Goal: Download file/media

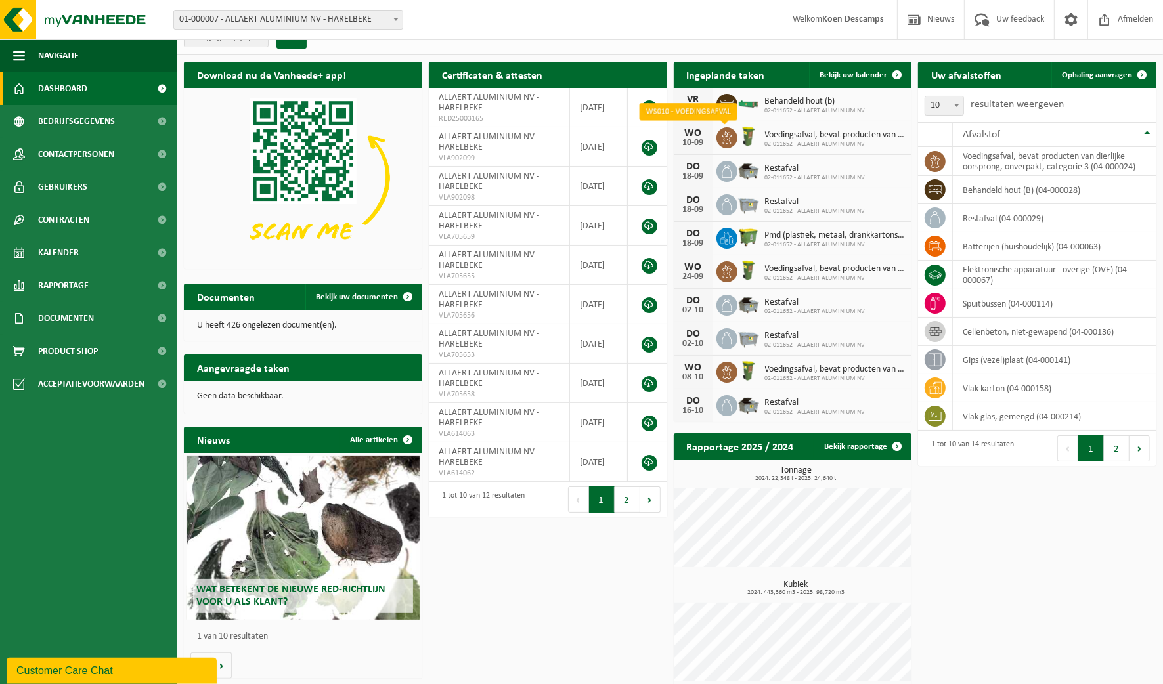
scroll to position [28, 0]
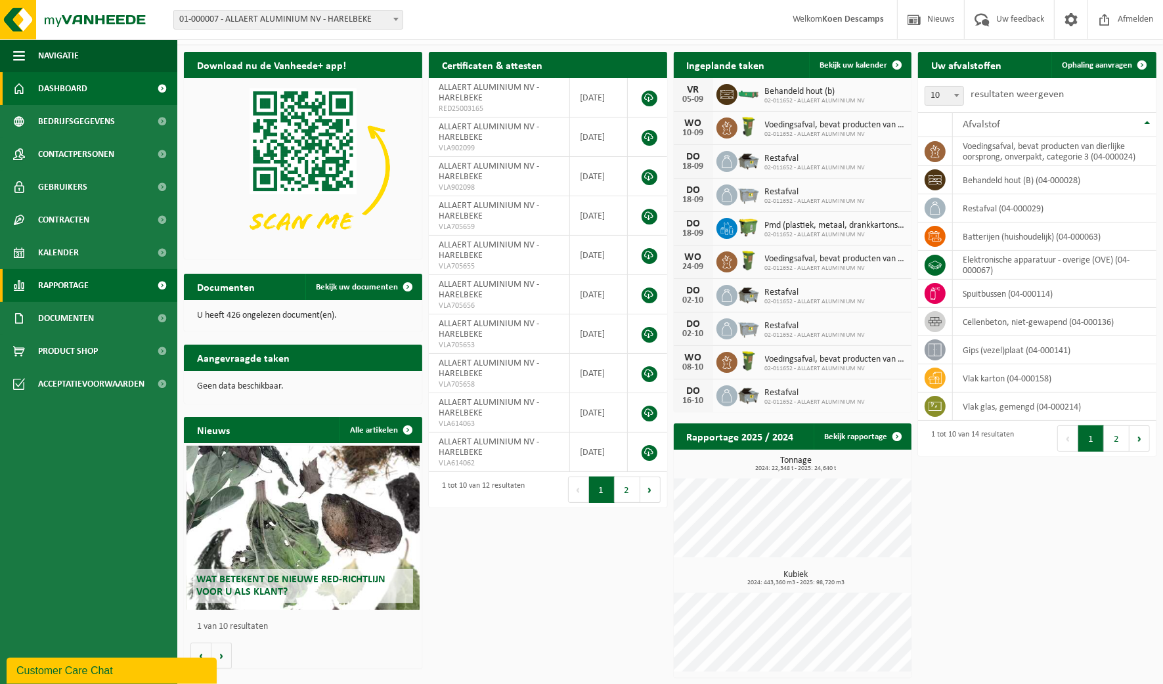
click at [87, 293] on span "Rapportage" at bounding box center [63, 285] width 51 height 33
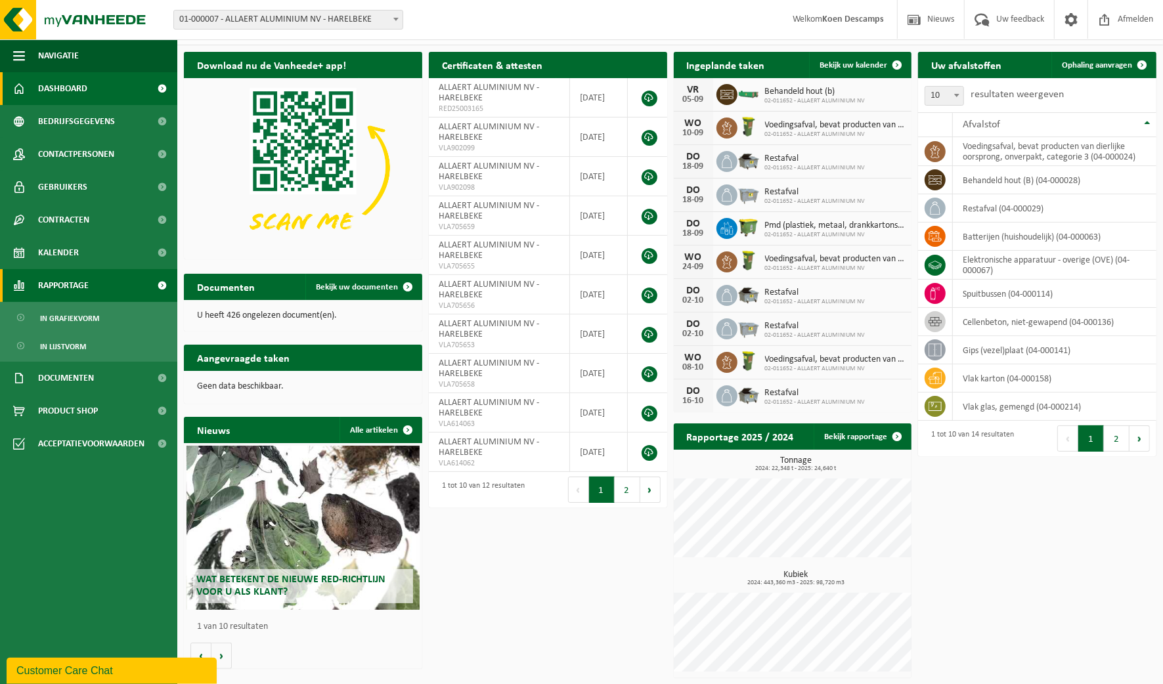
click at [87, 293] on span "Rapportage" at bounding box center [63, 285] width 51 height 33
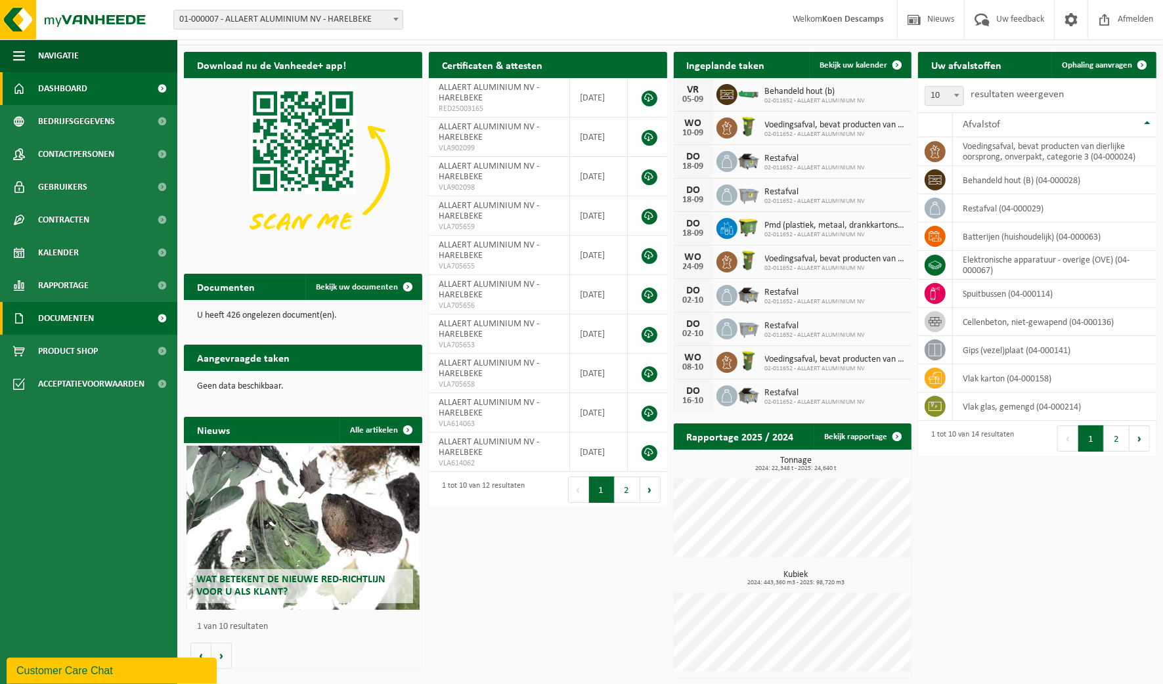
click at [88, 313] on span "Documenten" at bounding box center [66, 318] width 56 height 33
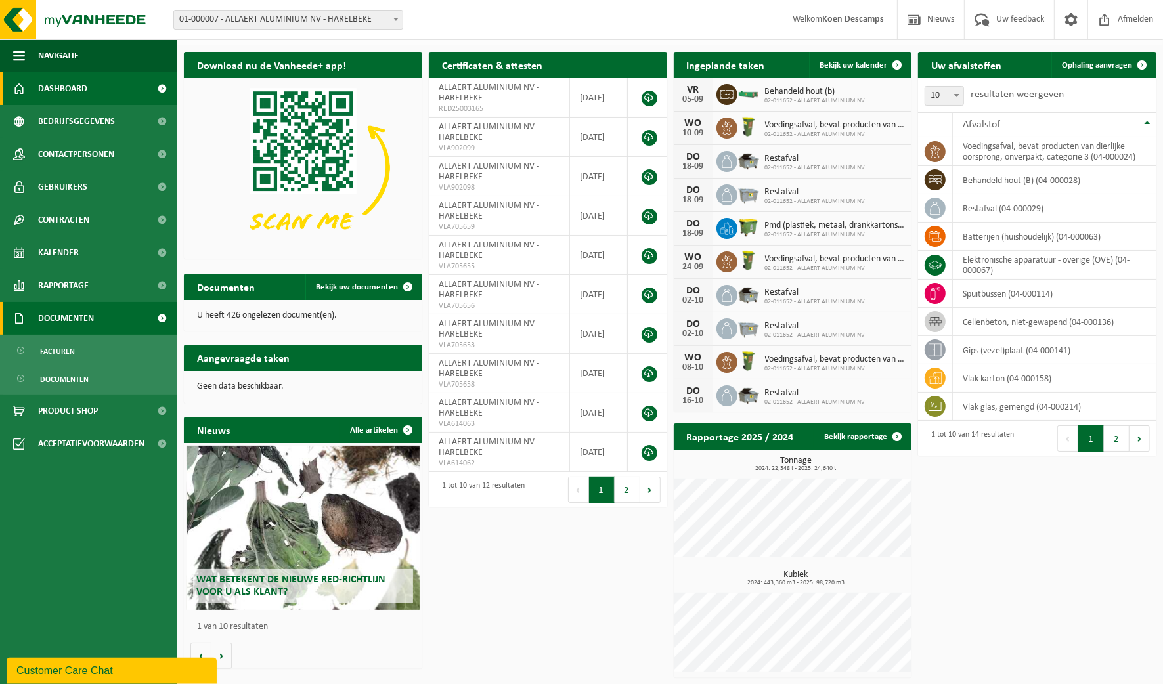
click at [88, 313] on span "Documenten" at bounding box center [66, 318] width 56 height 33
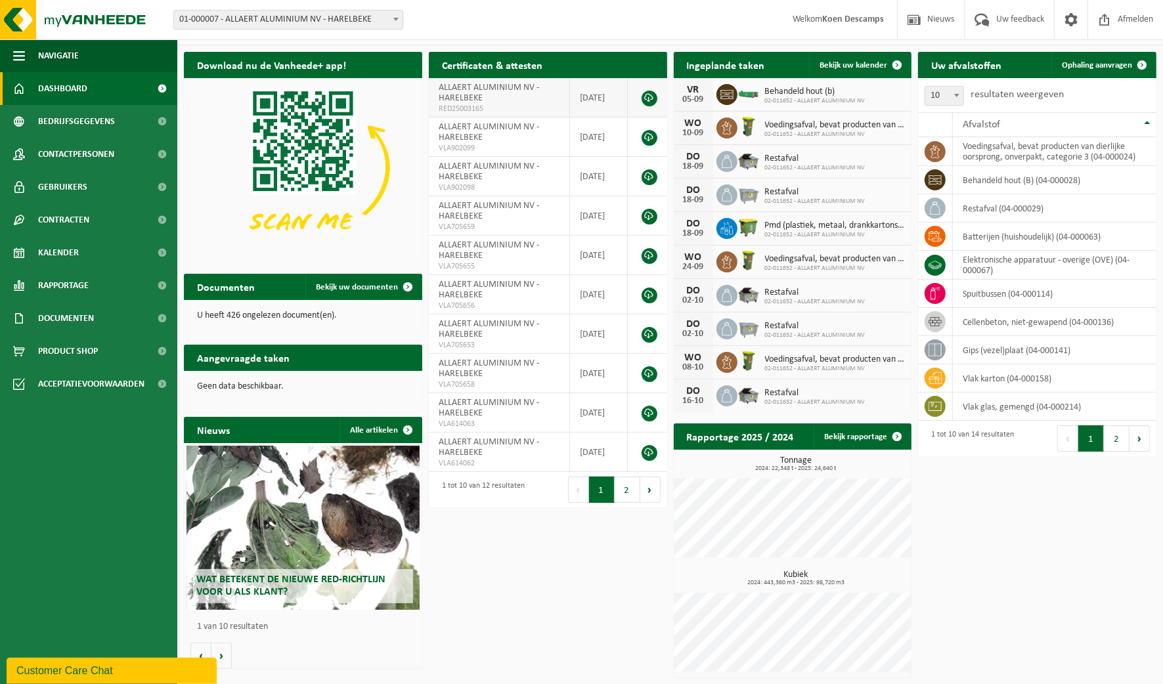
click at [485, 97] on td "ALLAERT ALUMINIUM NV - HARELBEKE RED25003165" at bounding box center [500, 97] width 142 height 39
click at [491, 95] on td "ALLAERT ALUMINIUM NV - HARELBEKE RED25003165" at bounding box center [500, 97] width 142 height 39
click at [647, 98] on link at bounding box center [650, 99] width 16 height 16
click at [504, 143] on span "VLA902099" at bounding box center [499, 148] width 121 height 11
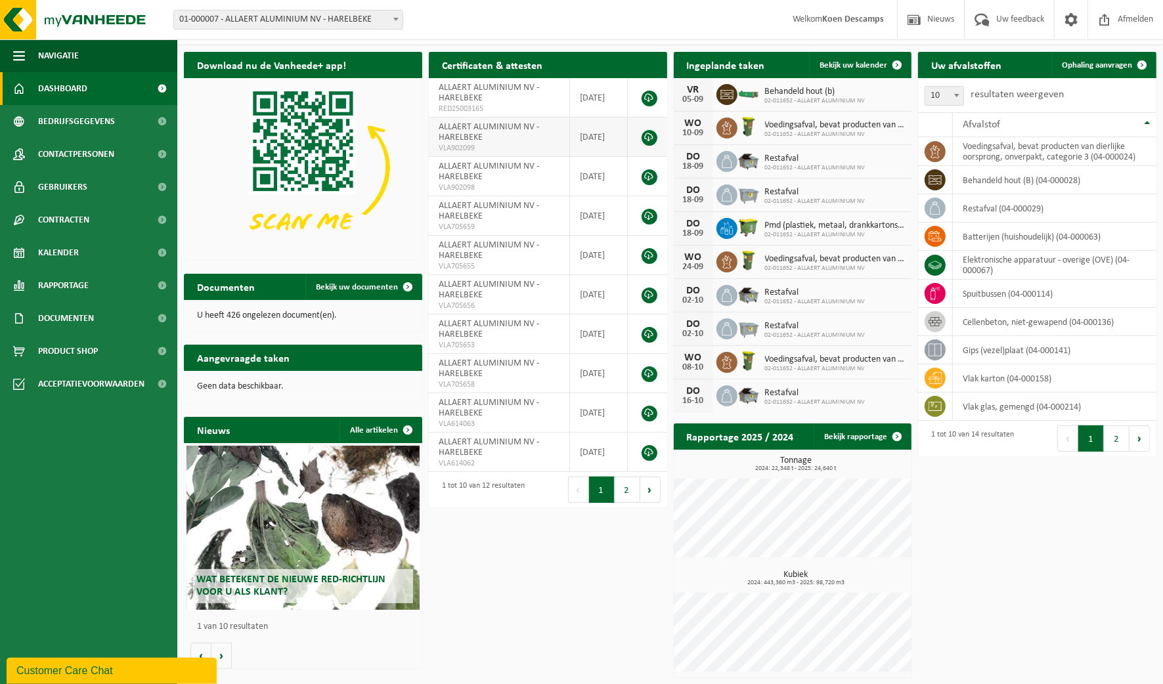
click at [504, 143] on span "VLA902099" at bounding box center [499, 148] width 121 height 11
click at [649, 135] on link at bounding box center [650, 138] width 16 height 16
click at [862, 64] on span "Bekijk uw kalender" at bounding box center [853, 65] width 68 height 9
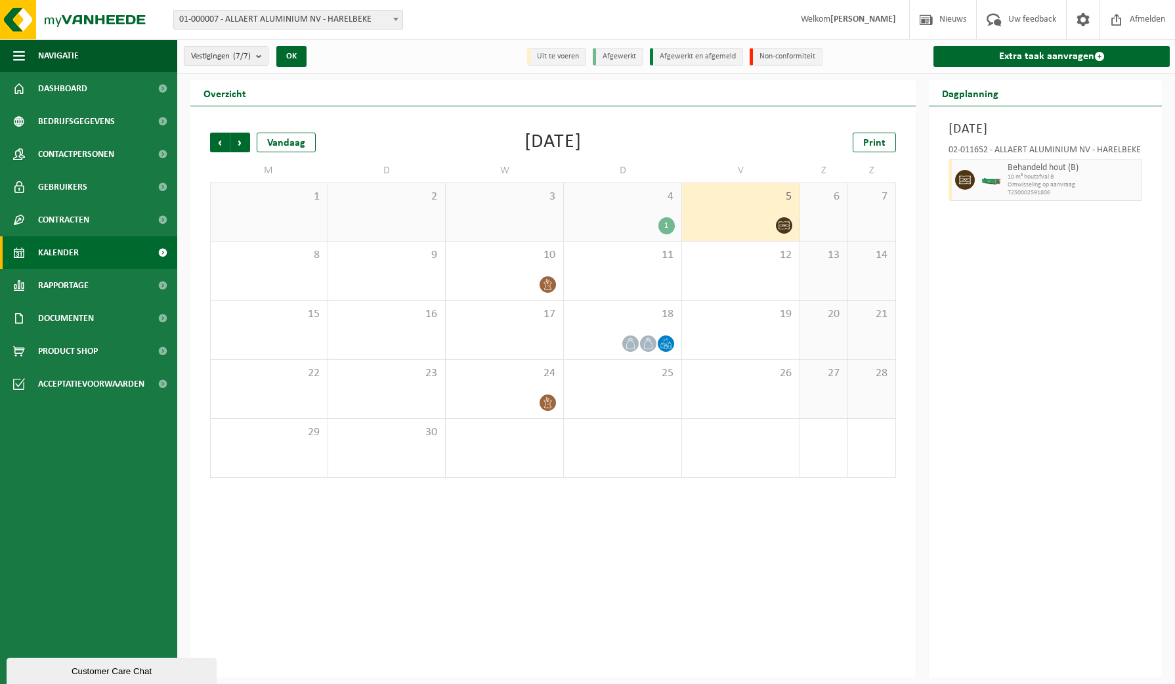
click at [780, 522] on div "Vorige Volgende Vandaag [DATE] Print M D W D V Z Z 1 2 3 4 1 5 6 7 8 9 10 11 12…" at bounding box center [553, 391] width 726 height 571
click at [875, 135] on link "Print" at bounding box center [874, 143] width 43 height 20
